Goal: Check status: Check status

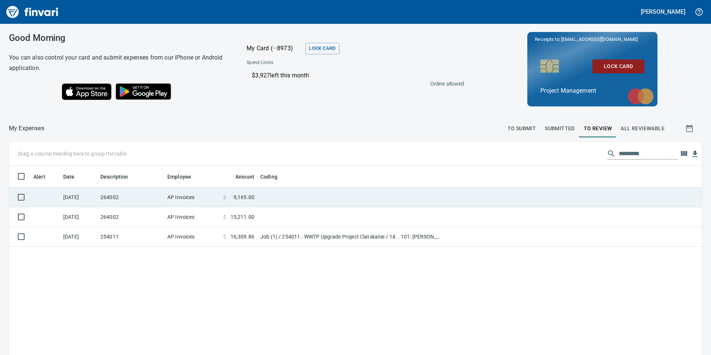
scroll to position [267, 682]
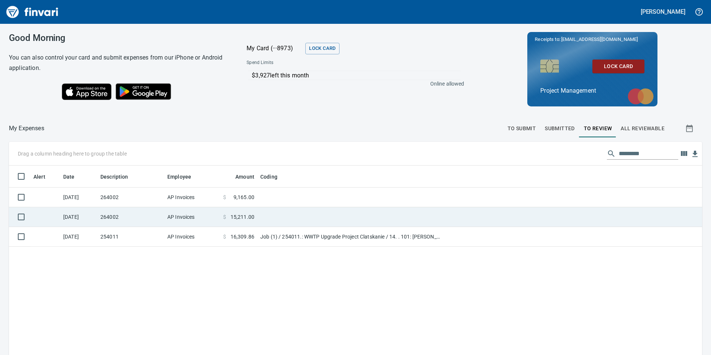
click at [275, 217] on td at bounding box center [350, 217] width 186 height 20
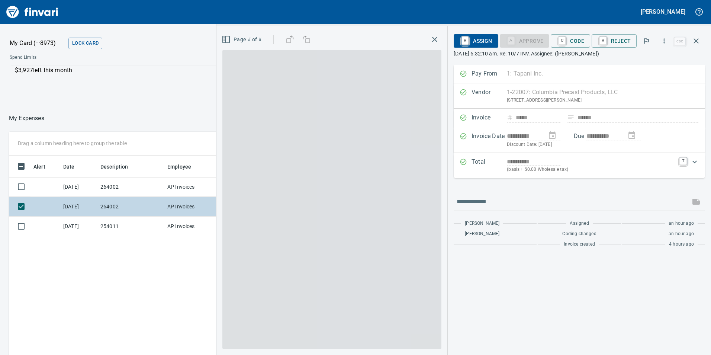
scroll to position [267, 496]
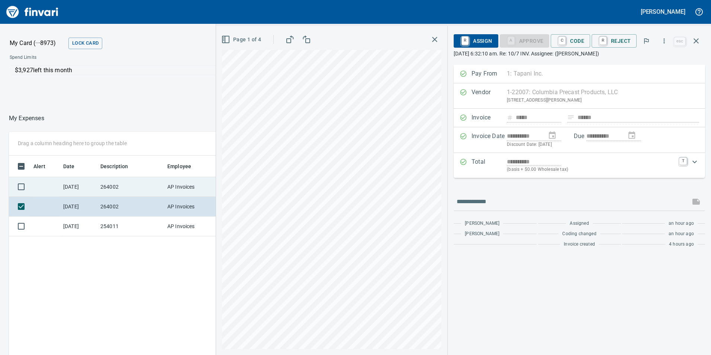
click at [123, 187] on td "264002" at bounding box center [130, 187] width 67 height 20
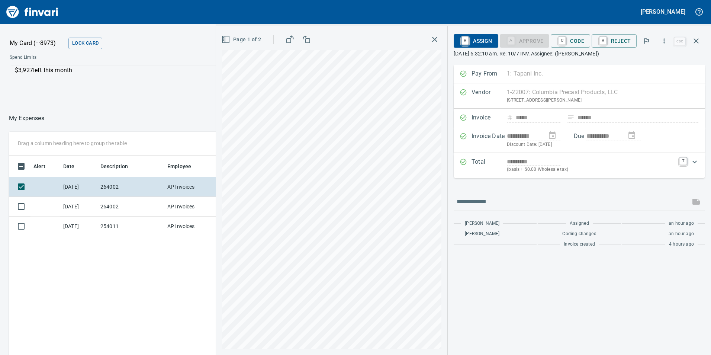
click at [435, 38] on icon "button" at bounding box center [434, 39] width 9 height 9
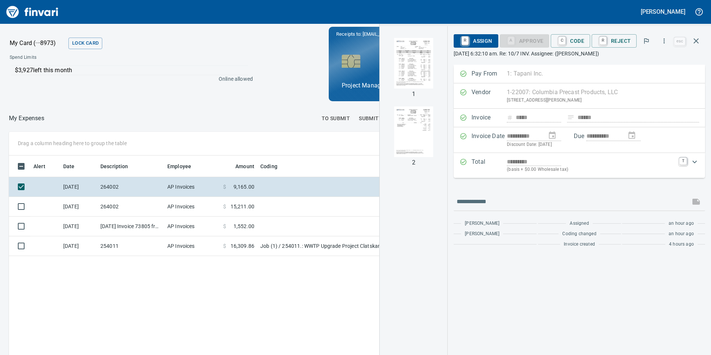
scroll to position [267, 496]
